Goal: Task Accomplishment & Management: Manage account settings

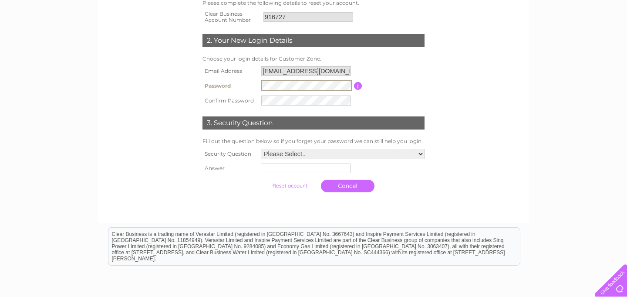
scroll to position [158, 0]
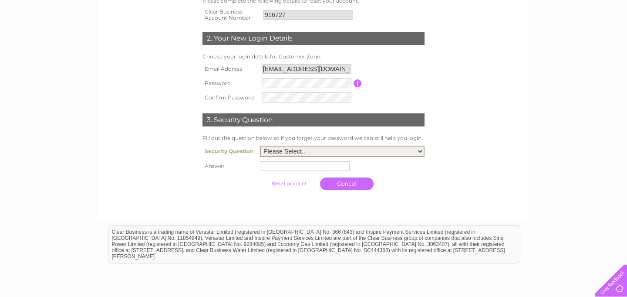
select select "1"
click at [295, 165] on input "text" at bounding box center [305, 166] width 90 height 10
type input "edinburgh"
click at [284, 181] on input "submit" at bounding box center [290, 182] width 54 height 12
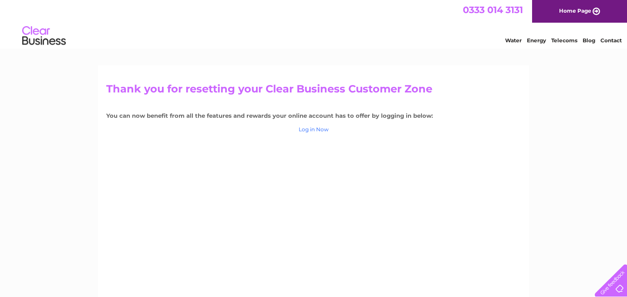
click at [319, 129] on link "Log in Now" at bounding box center [314, 129] width 30 height 7
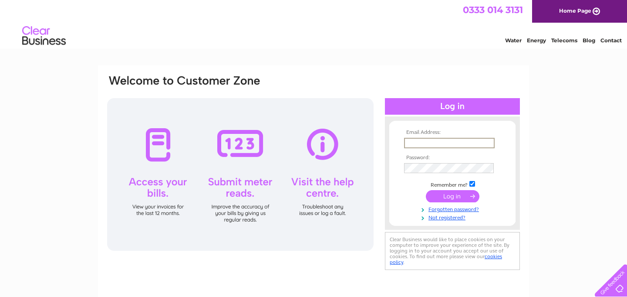
type input "focalpointfurniture@gmail.com"
click at [453, 195] on input "submit" at bounding box center [453, 195] width 54 height 12
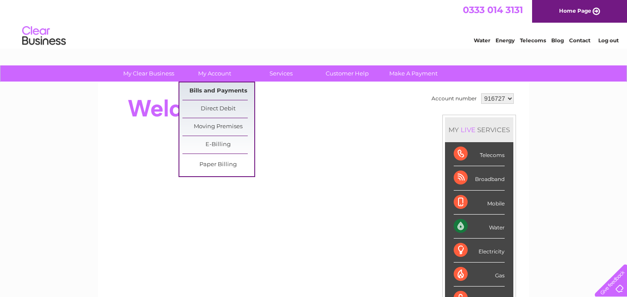
click at [211, 90] on link "Bills and Payments" at bounding box center [219, 90] width 72 height 17
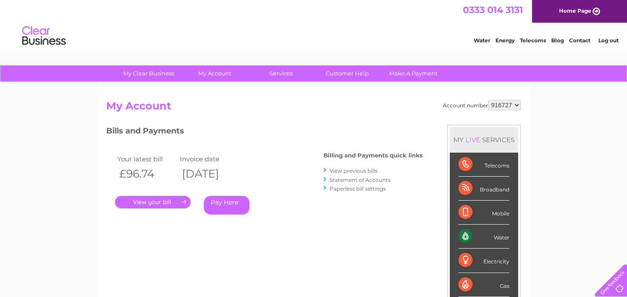
click at [143, 200] on link "." at bounding box center [153, 202] width 76 height 13
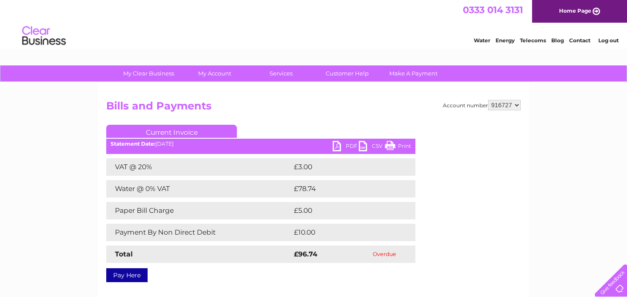
click at [347, 143] on link "PDF" at bounding box center [346, 147] width 26 height 13
